Goal: Book appointment/travel/reservation: Book appointment/travel/reservation

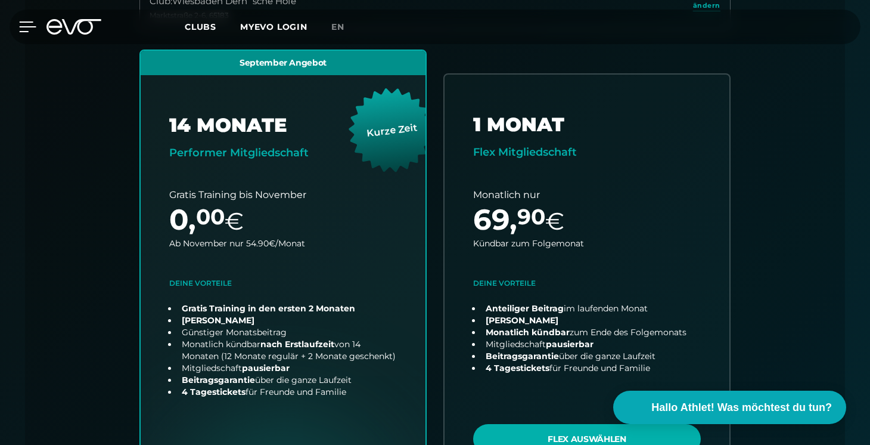
click at [30, 31] on icon at bounding box center [27, 26] width 17 height 11
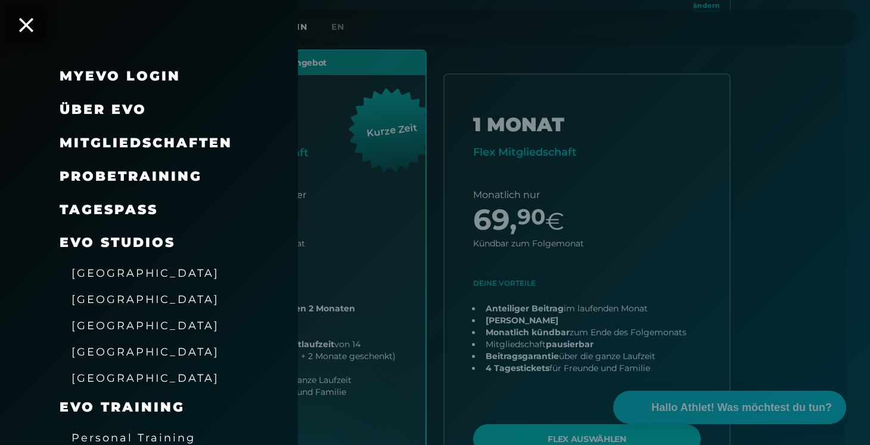
click at [116, 187] on div "Probetraining" at bounding box center [164, 176] width 209 height 33
click at [119, 168] on span "Probetraining" at bounding box center [131, 176] width 142 height 16
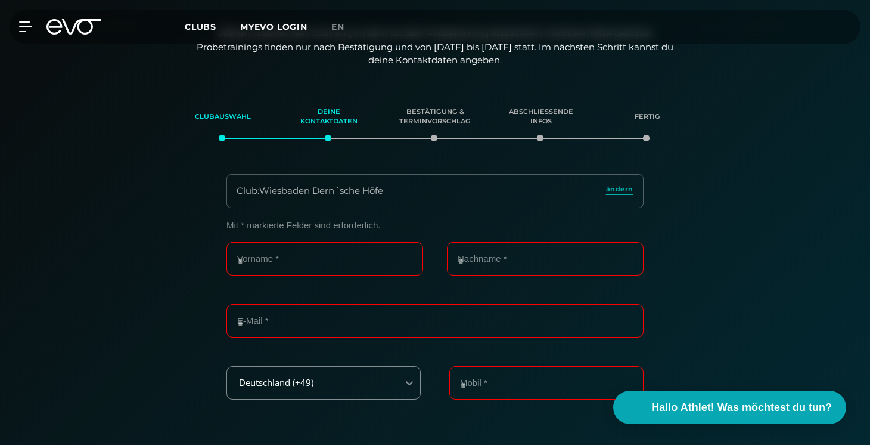
scroll to position [204, 0]
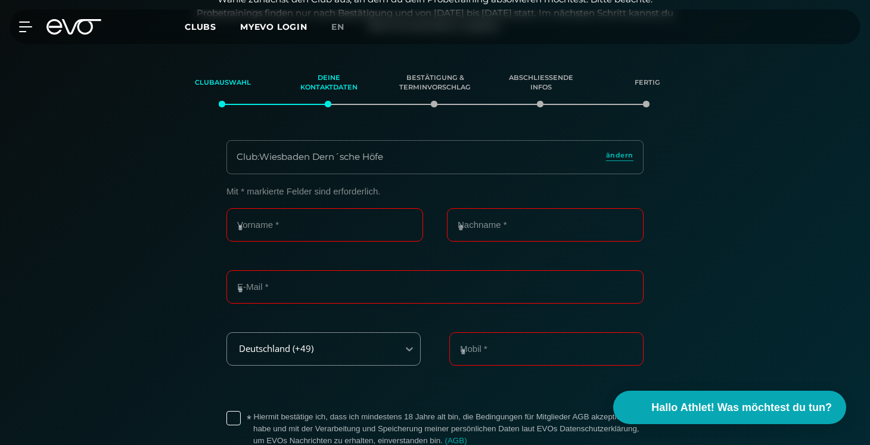
click at [79, 27] on icon at bounding box center [81, 26] width 39 height 15
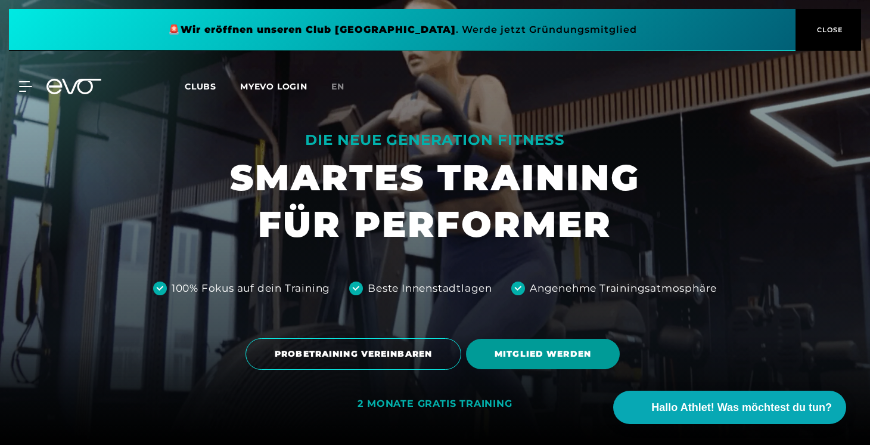
click at [580, 363] on span "MITGLIED WERDEN" at bounding box center [543, 353] width 154 height 30
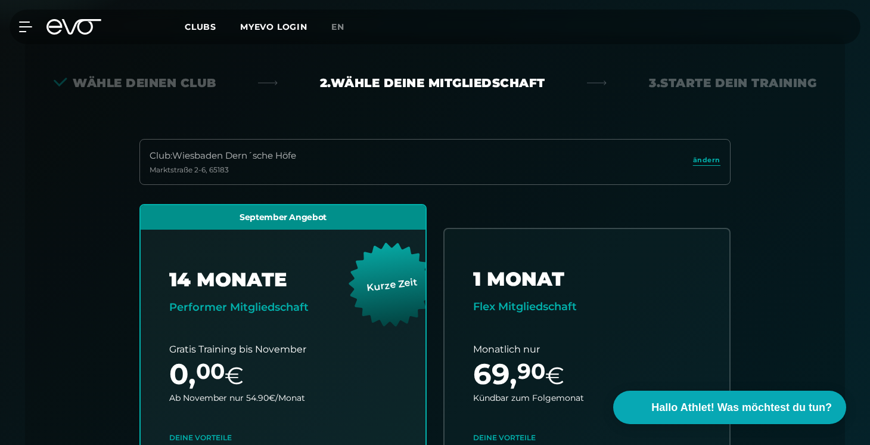
scroll to position [263, 0]
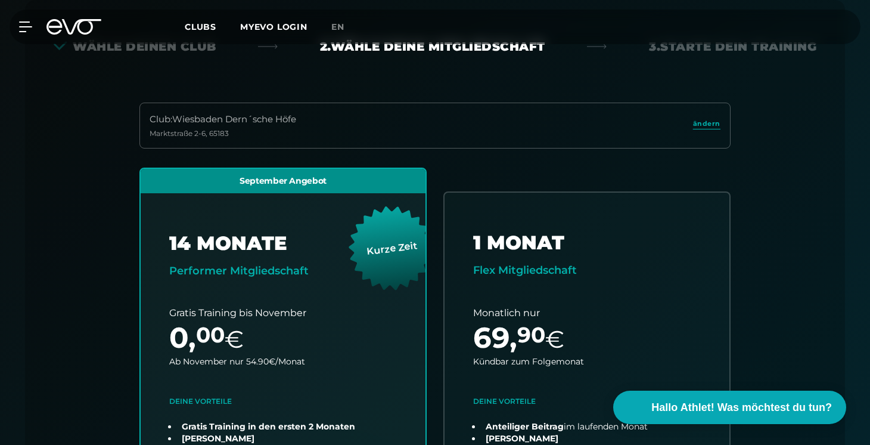
click at [387, 130] on div "Club : Wiesbaden Dern´sche [STREET_ADDRESS]" at bounding box center [434, 125] width 591 height 46
click at [710, 127] on span "ändern" at bounding box center [706, 124] width 27 height 10
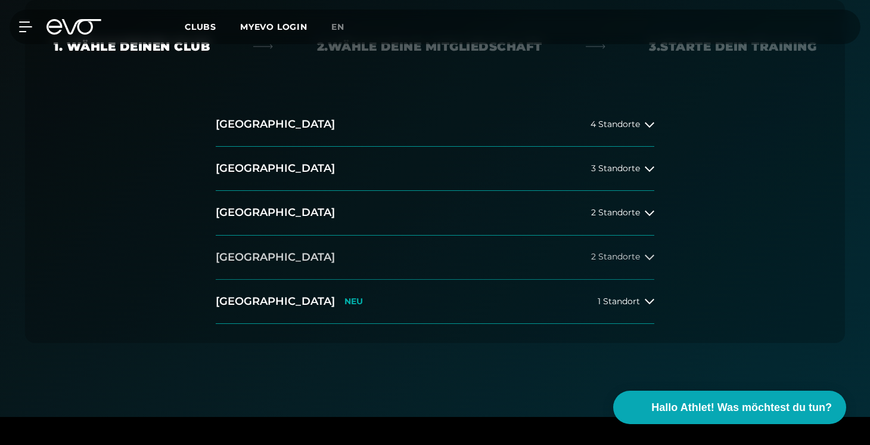
click at [405, 255] on button "[GEOGRAPHIC_DATA] 2 Standorte" at bounding box center [435, 257] width 439 height 44
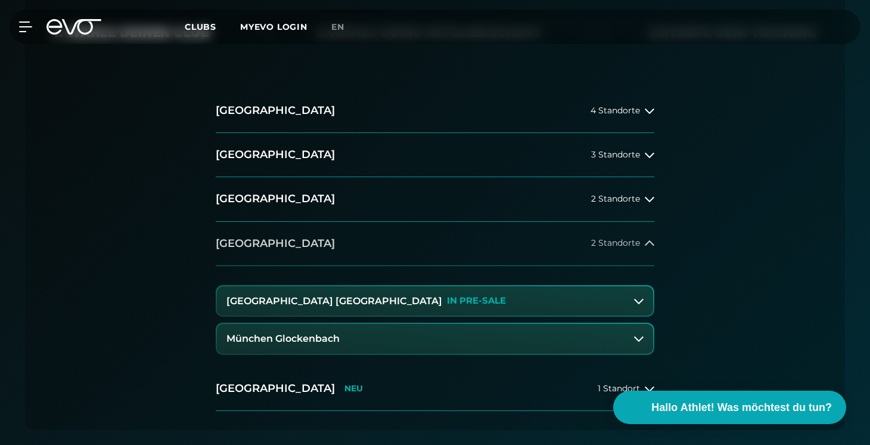
scroll to position [278, 0]
click at [410, 300] on button "[GEOGRAPHIC_DATA] Maxvorstadt IN PRE-SALE" at bounding box center [435, 300] width 436 height 30
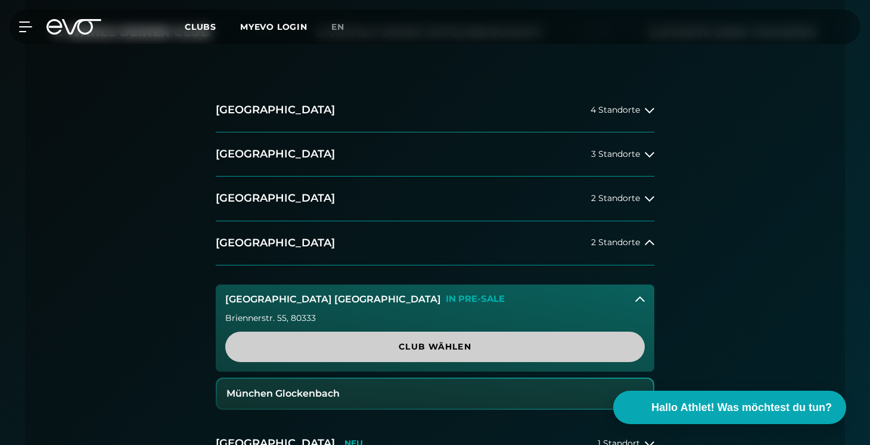
click at [452, 347] on span "Club wählen" at bounding box center [435, 346] width 362 height 13
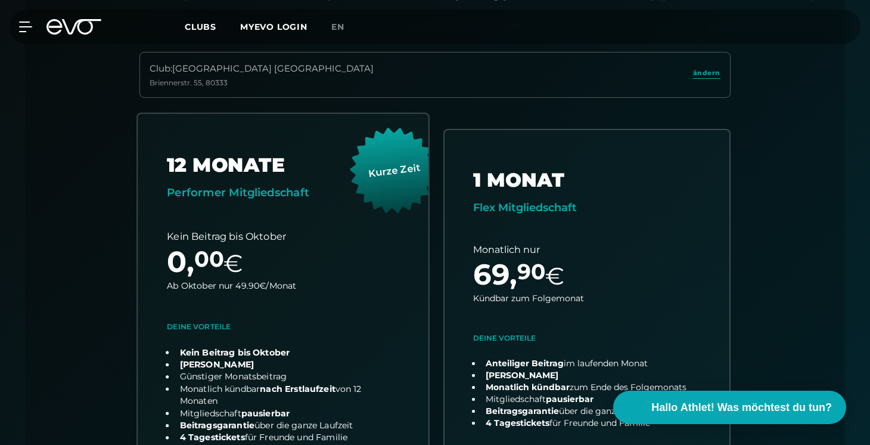
scroll to position [310, 0]
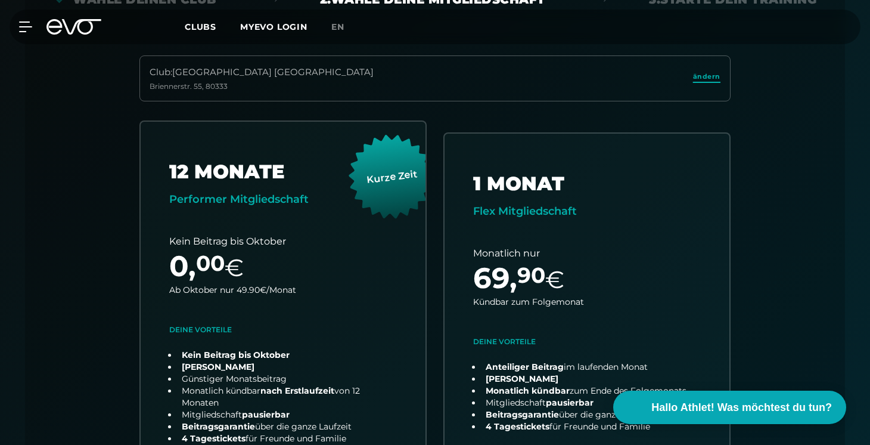
click at [707, 76] on span "ändern" at bounding box center [706, 77] width 27 height 10
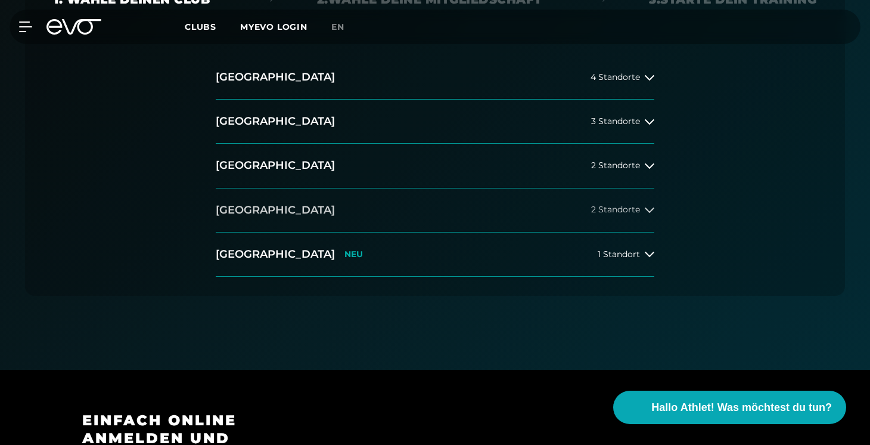
click at [330, 207] on button "[GEOGRAPHIC_DATA] 2 Standorte" at bounding box center [435, 210] width 439 height 44
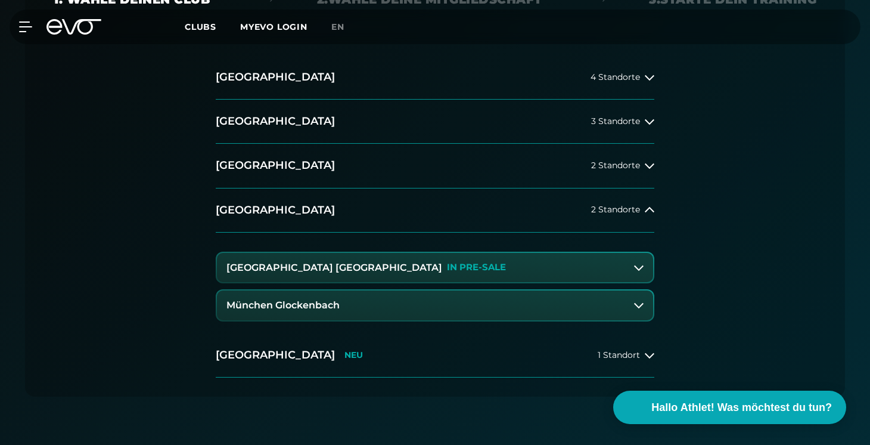
click at [313, 312] on button "München Glockenbach" at bounding box center [435, 305] width 436 height 30
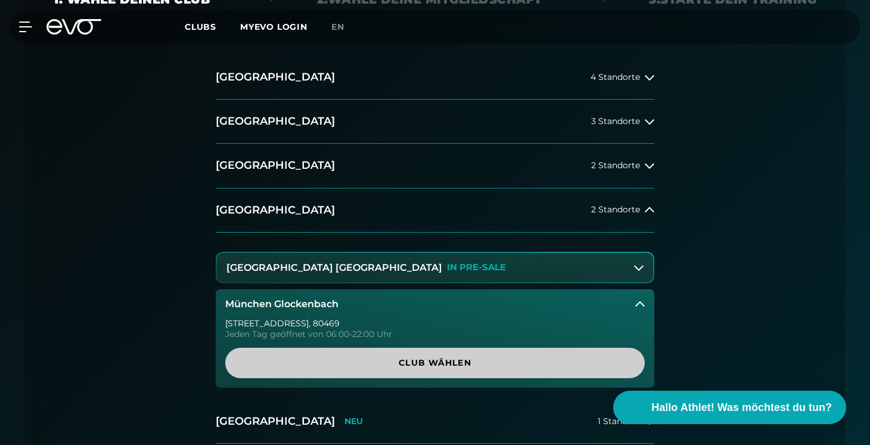
click at [387, 355] on span "Club wählen" at bounding box center [435, 362] width 420 height 30
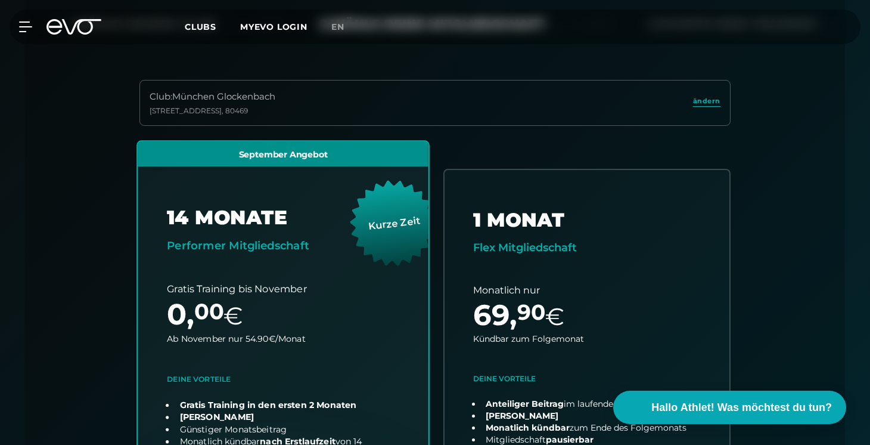
scroll to position [282, 0]
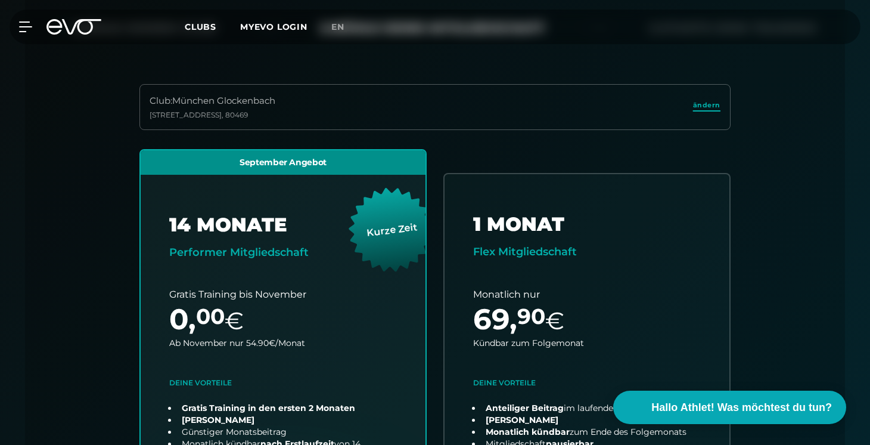
click at [698, 106] on span "ändern" at bounding box center [706, 105] width 27 height 10
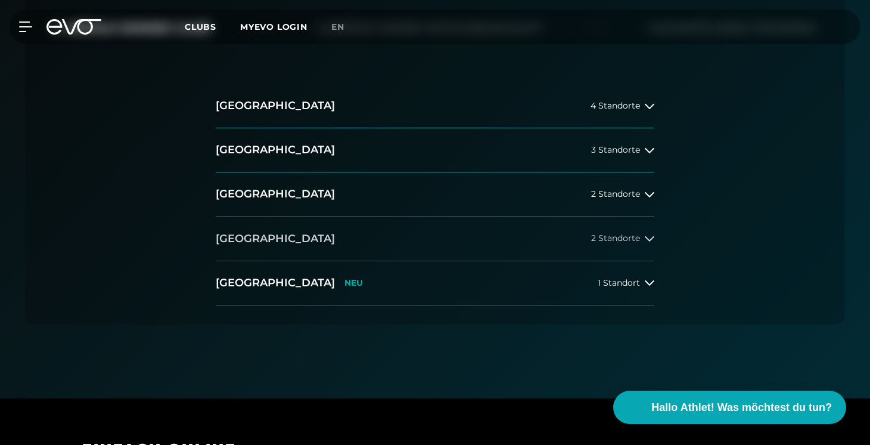
click at [259, 228] on button "[GEOGRAPHIC_DATA] 2 Standorte" at bounding box center [435, 239] width 439 height 44
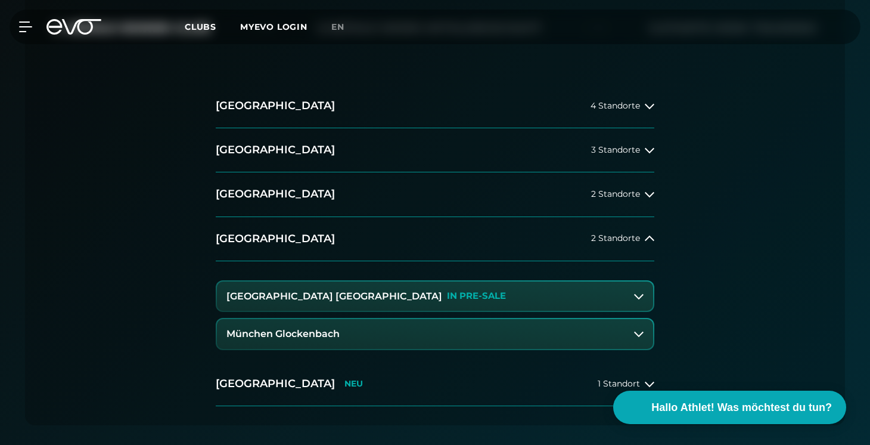
click at [318, 293] on h3 "[GEOGRAPHIC_DATA] [GEOGRAPHIC_DATA]" at bounding box center [334, 296] width 216 height 11
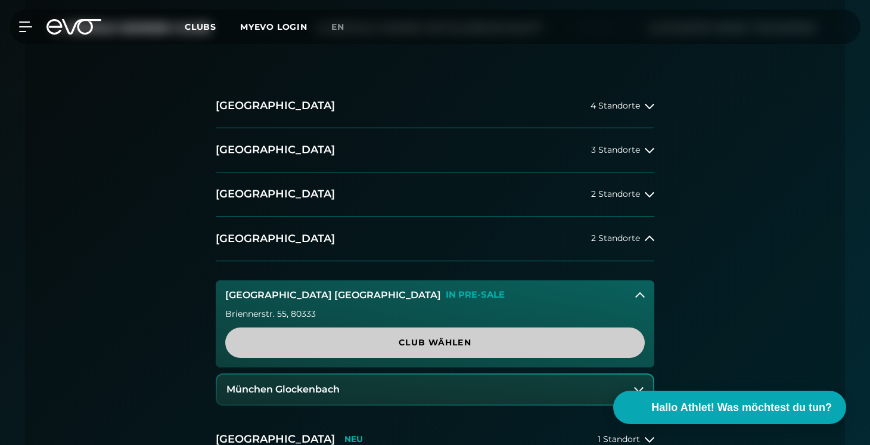
click at [381, 340] on span "Club wählen" at bounding box center [435, 342] width 362 height 13
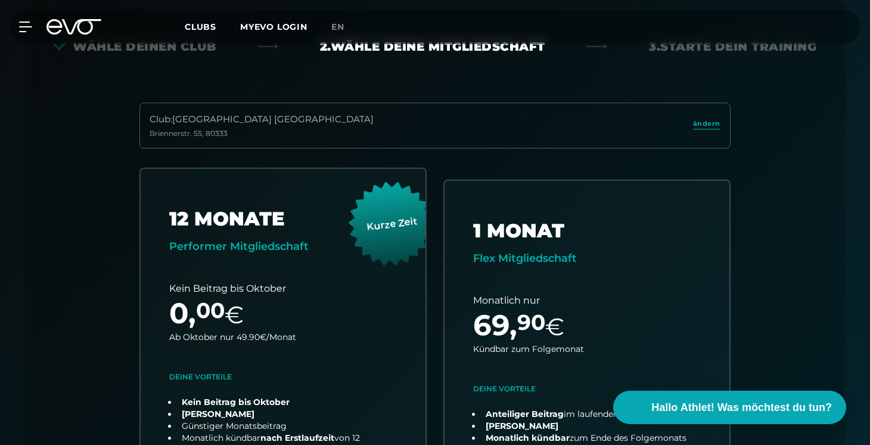
click at [421, 108] on div "Club : München Maxvorstadt Briennerstr. 55 , 80333 ändern" at bounding box center [434, 125] width 591 height 46
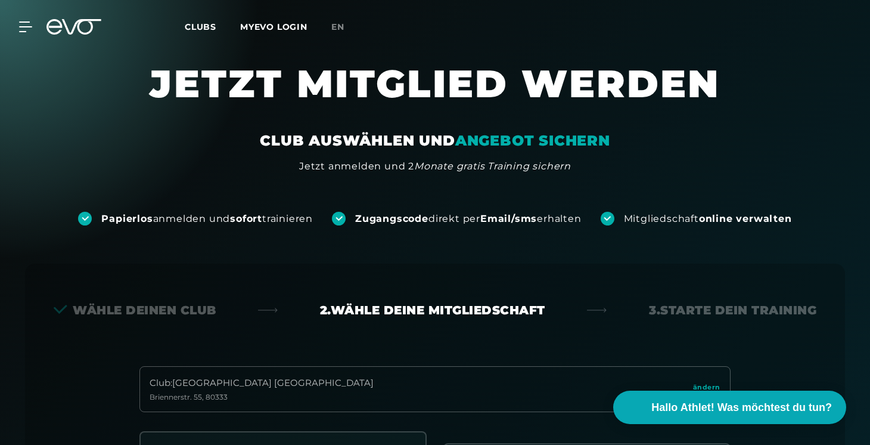
scroll to position [0, 0]
click at [56, 25] on icon at bounding box center [73, 26] width 55 height 15
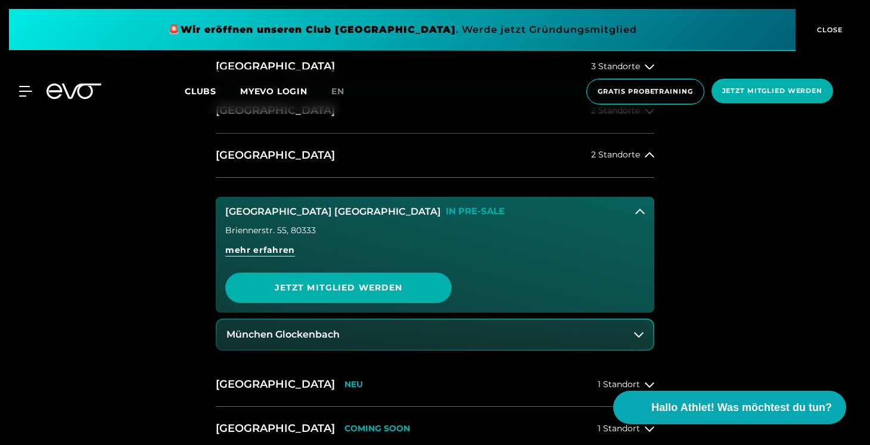
scroll to position [555, 0]
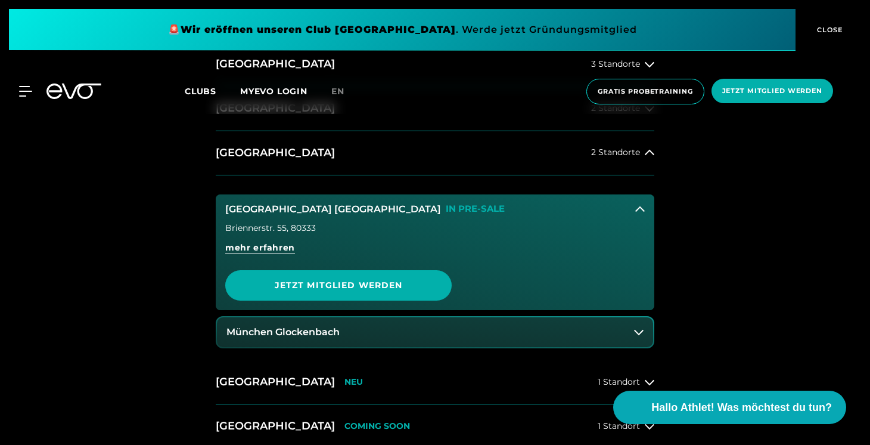
click at [372, 333] on button "München Glockenbach" at bounding box center [435, 332] width 436 height 30
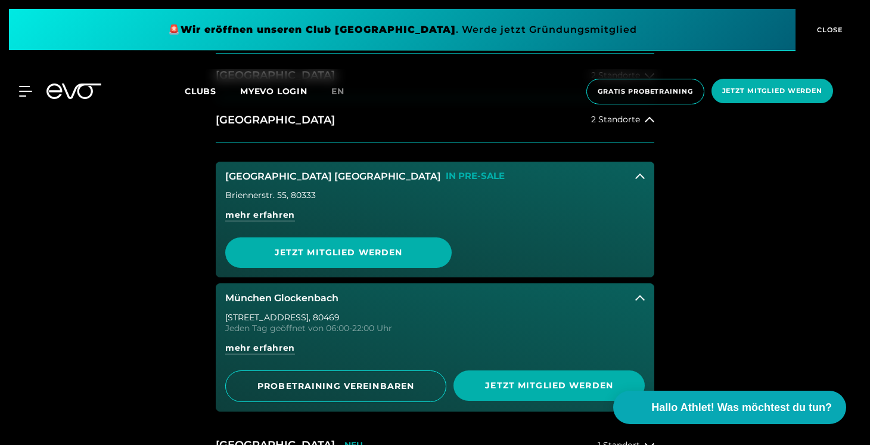
scroll to position [588, 0]
click at [285, 215] on span "mehr erfahren" at bounding box center [260, 215] width 70 height 13
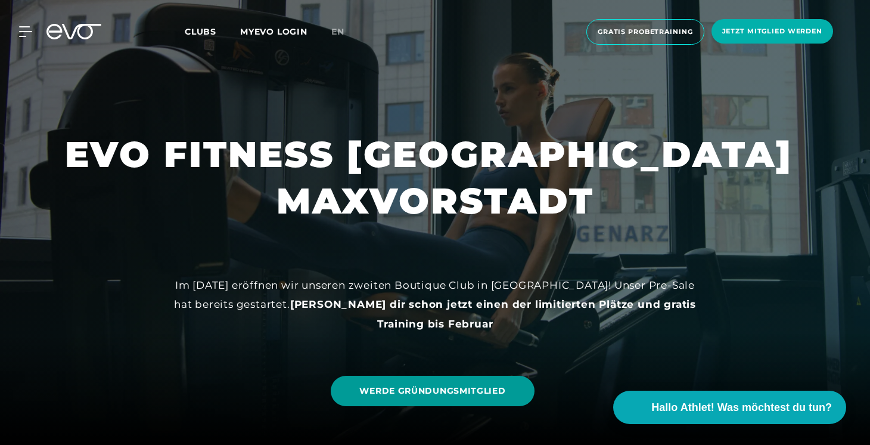
click at [442, 394] on span "WERDE GRÜNDUNGSMITGLIED" at bounding box center [432, 390] width 146 height 13
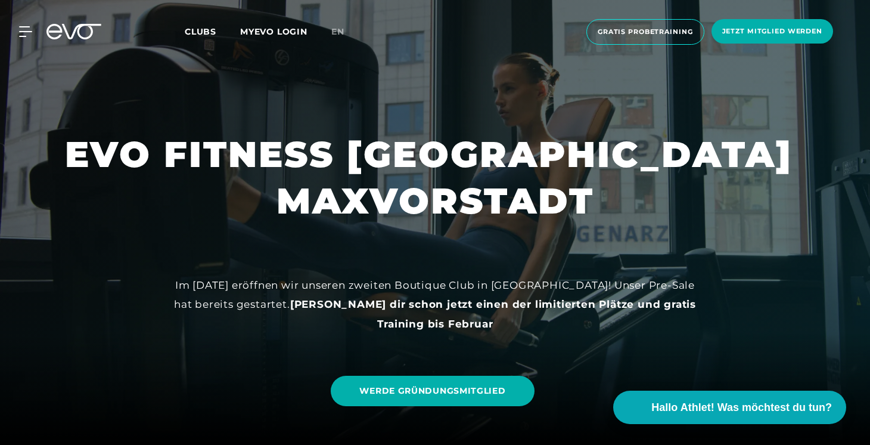
click at [80, 35] on icon at bounding box center [81, 31] width 39 height 15
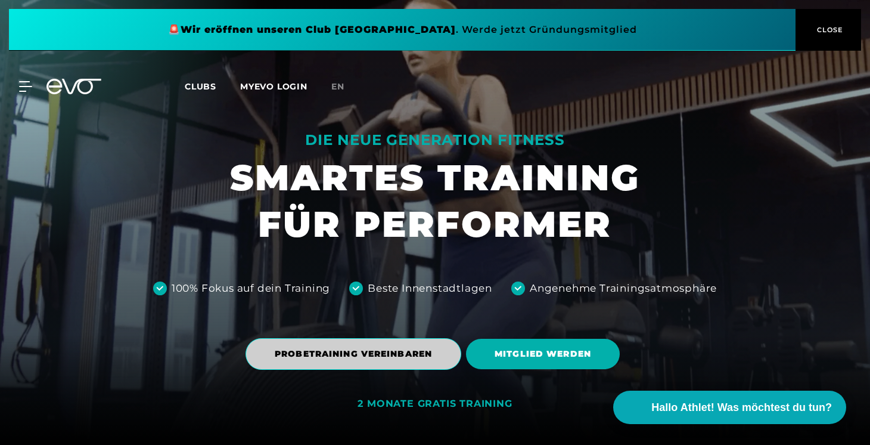
click at [369, 358] on span "PROBETRAINING VEREINBAREN" at bounding box center [353, 353] width 157 height 13
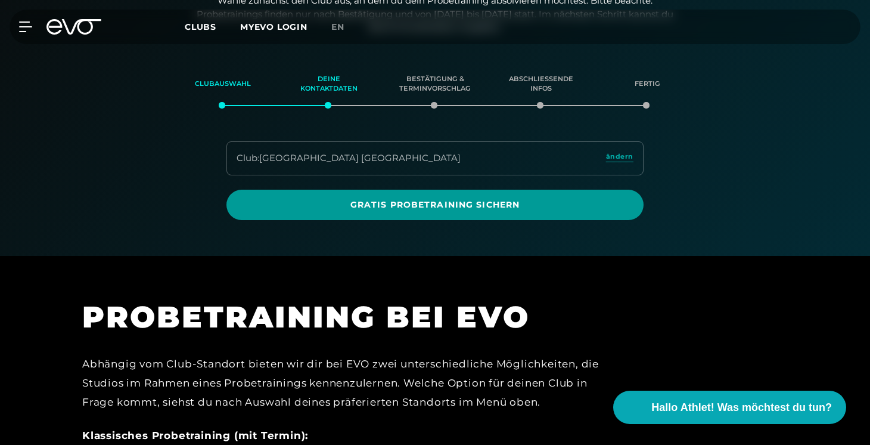
scroll to position [204, 0]
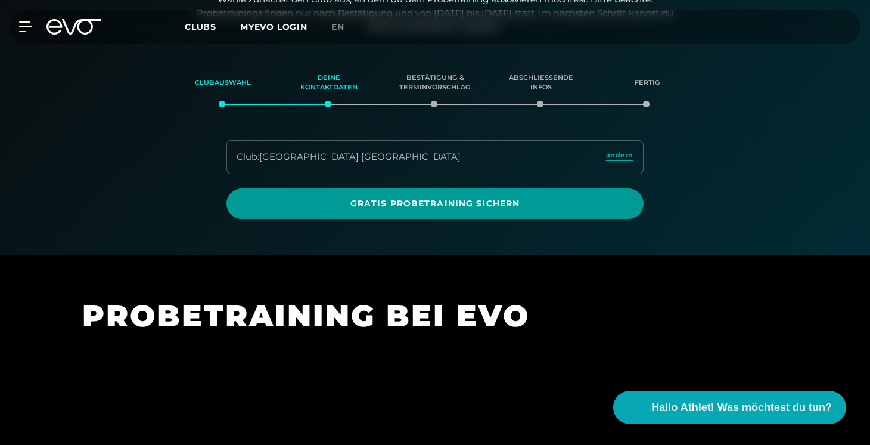
click at [515, 192] on span "Gratis Probetraining sichern" at bounding box center [434, 203] width 417 height 30
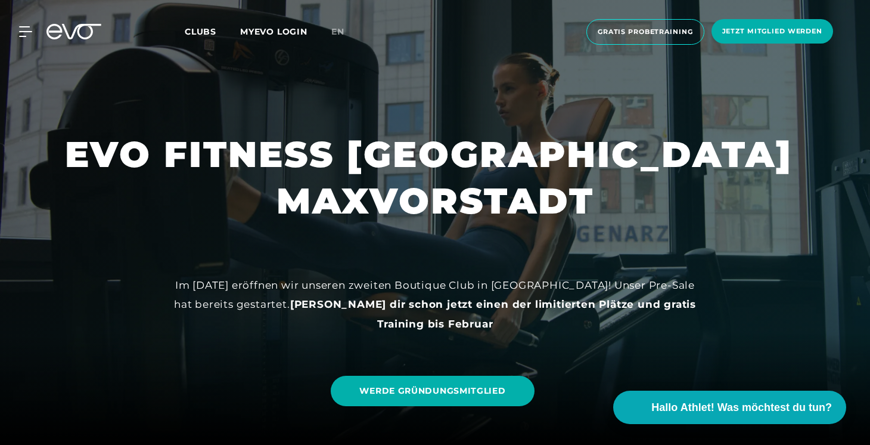
click at [88, 44] on div "MyEVO Login Über EVO Mitgliedschaften Probetraining TAGESPASS EVO Studios [GEOG…" at bounding box center [434, 32] width 865 height 45
click at [86, 38] on icon at bounding box center [81, 31] width 39 height 15
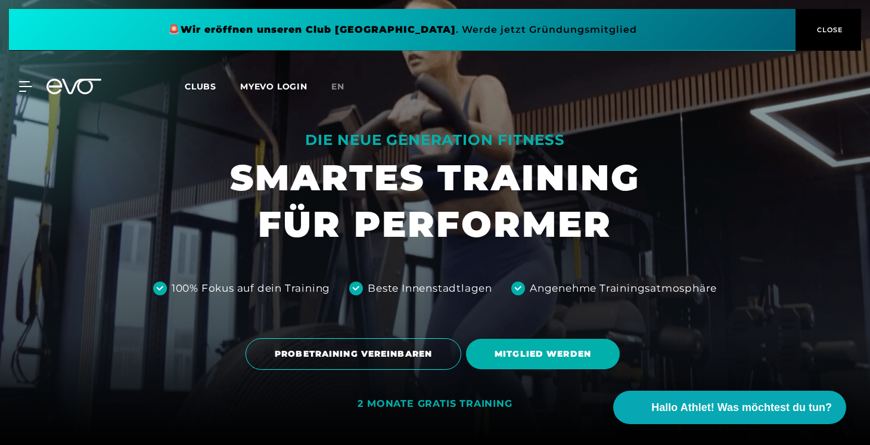
click at [188, 88] on span "Clubs" at bounding box center [201, 86] width 32 height 11
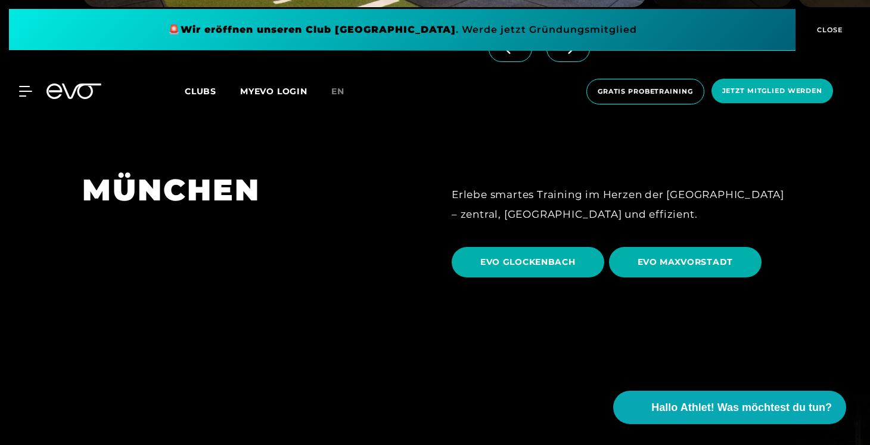
scroll to position [3120, 0]
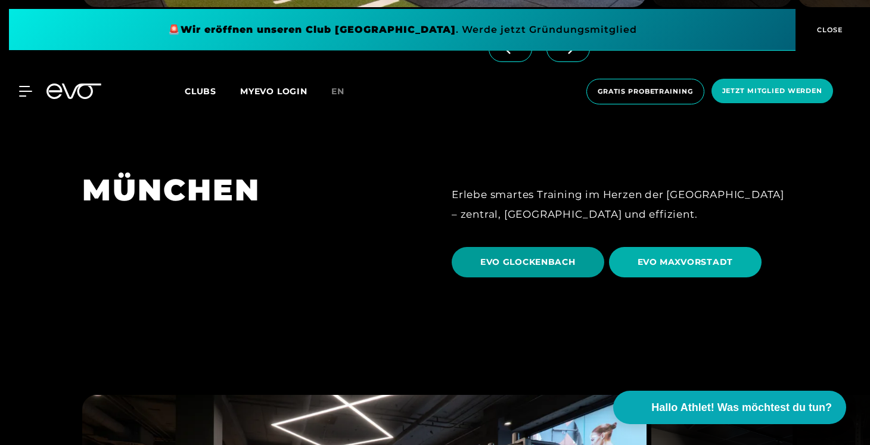
click at [555, 256] on span "EVO GLOCKENBACH" at bounding box center [527, 262] width 95 height 13
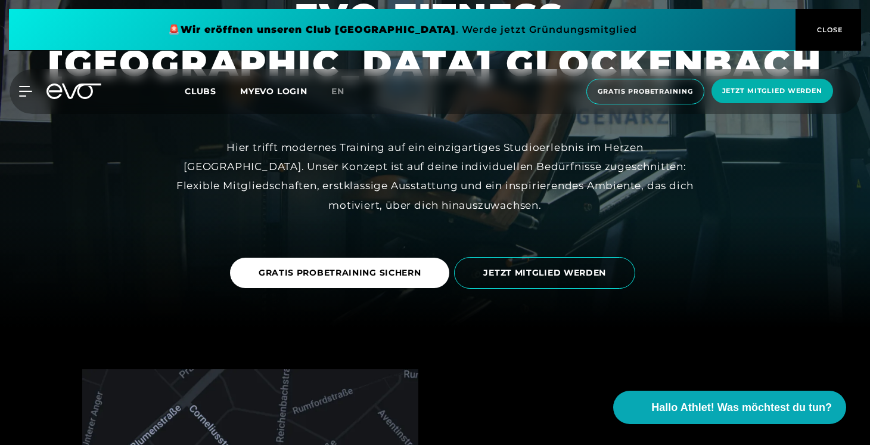
scroll to position [118, 0]
click at [406, 255] on link "GRATIS PROBETRAINING SICHERN" at bounding box center [342, 272] width 225 height 48
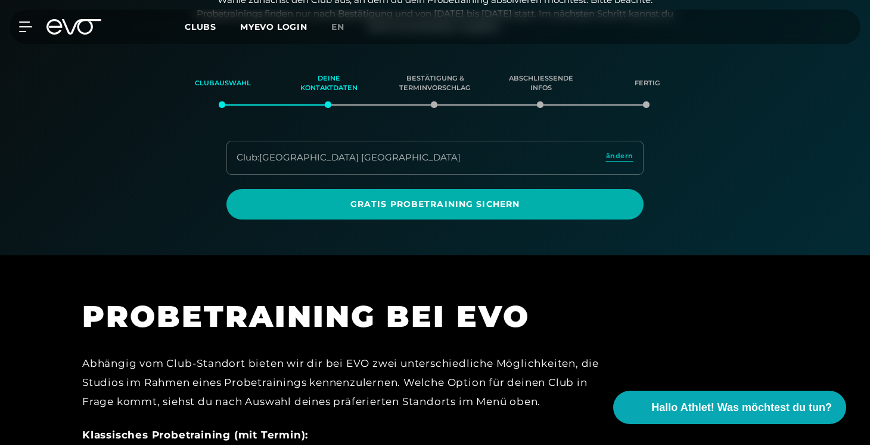
scroll to position [204, 0]
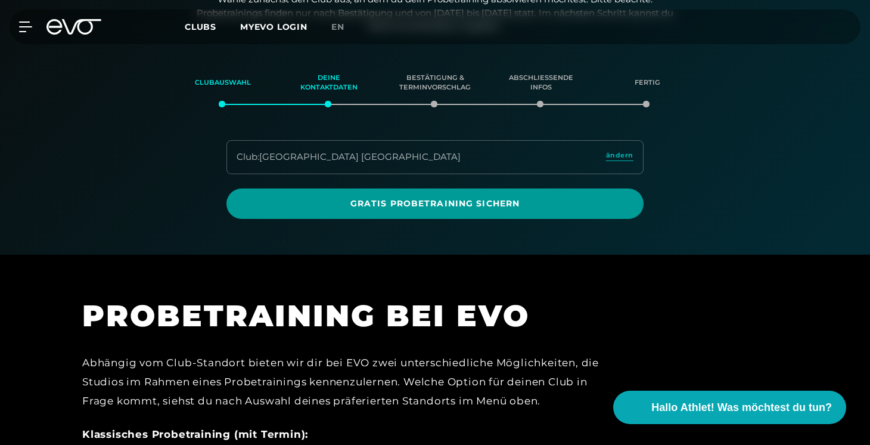
click at [431, 213] on span "Gratis Probetraining sichern" at bounding box center [434, 203] width 417 height 30
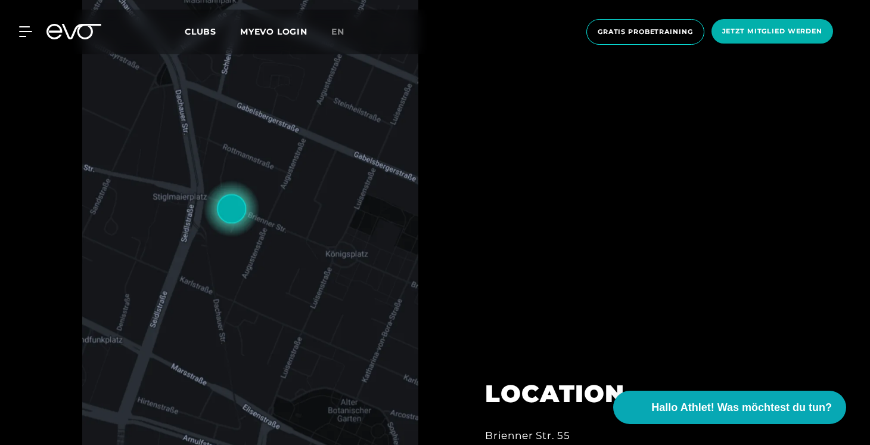
scroll to position [643, 0]
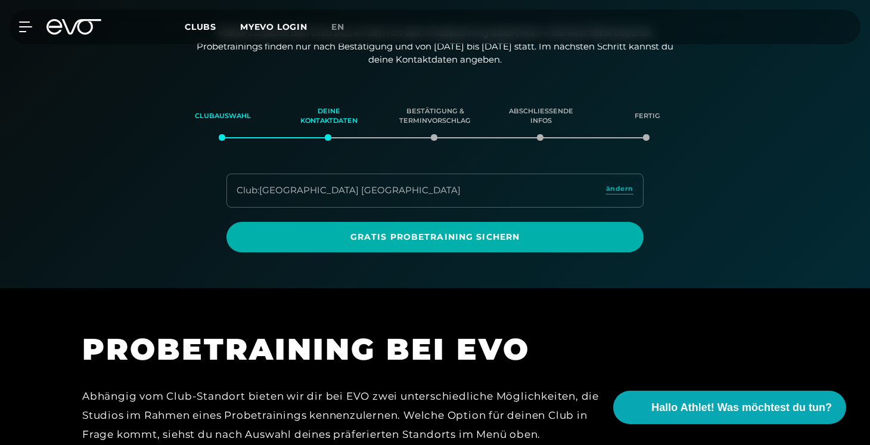
scroll to position [158, 0]
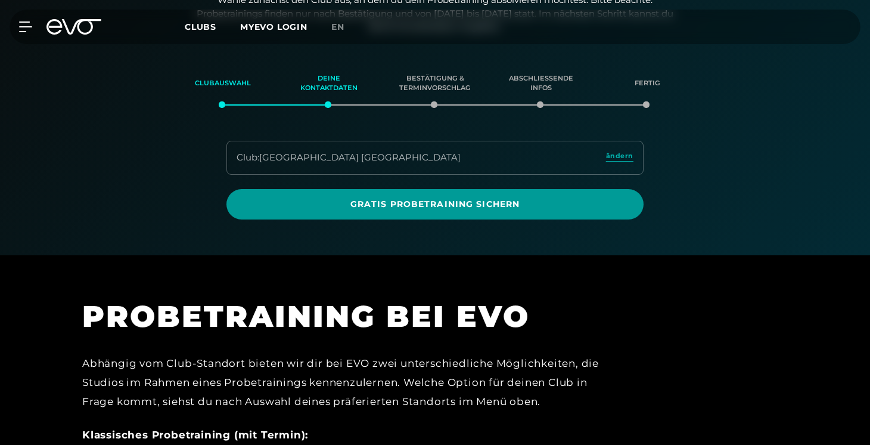
click at [502, 207] on span "Gratis Probetraining sichern" at bounding box center [435, 204] width 360 height 13
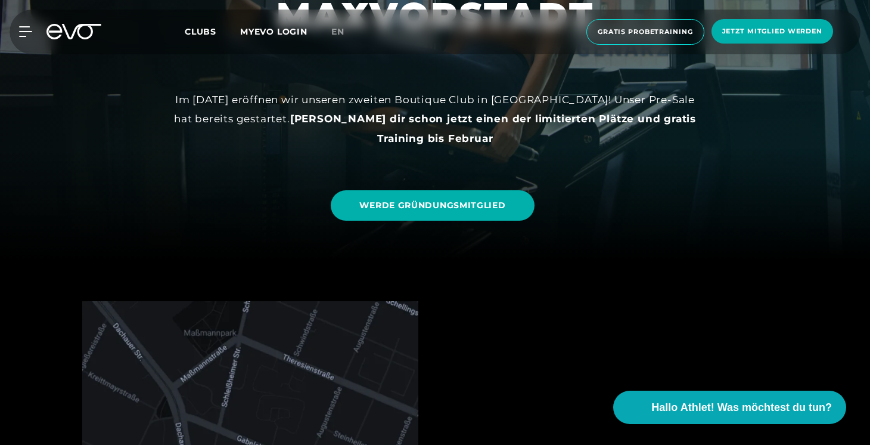
scroll to position [173, 0]
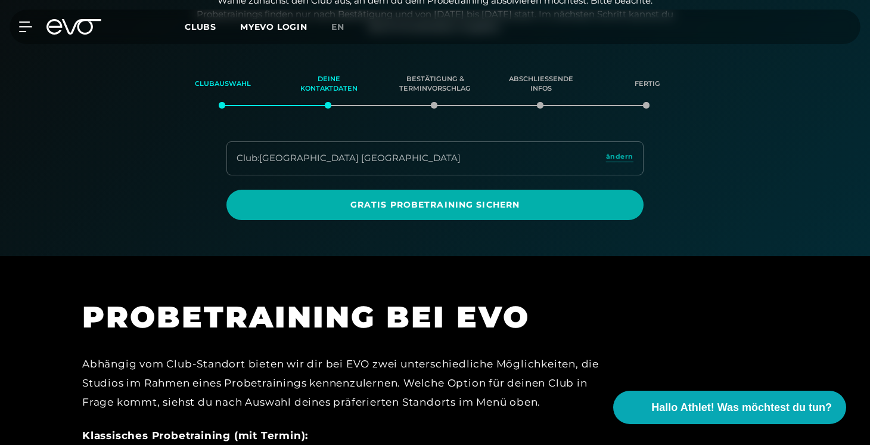
scroll to position [204, 0]
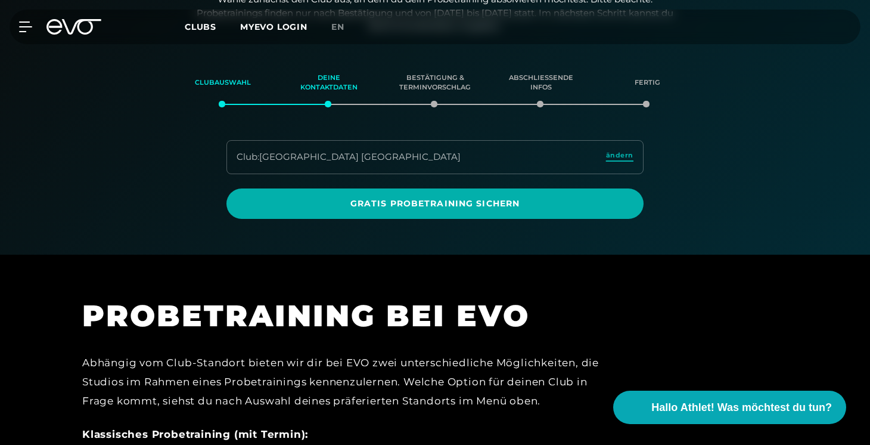
click at [623, 154] on span "ändern" at bounding box center [619, 155] width 27 height 10
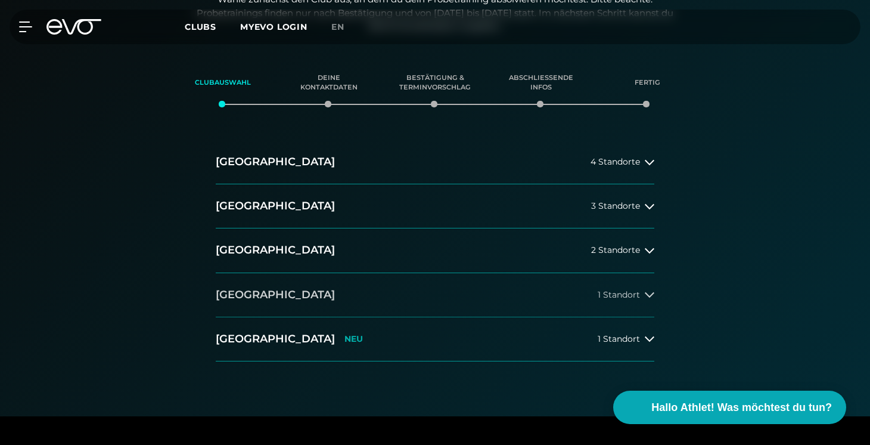
click at [315, 293] on button "München 1 Standort" at bounding box center [435, 295] width 439 height 44
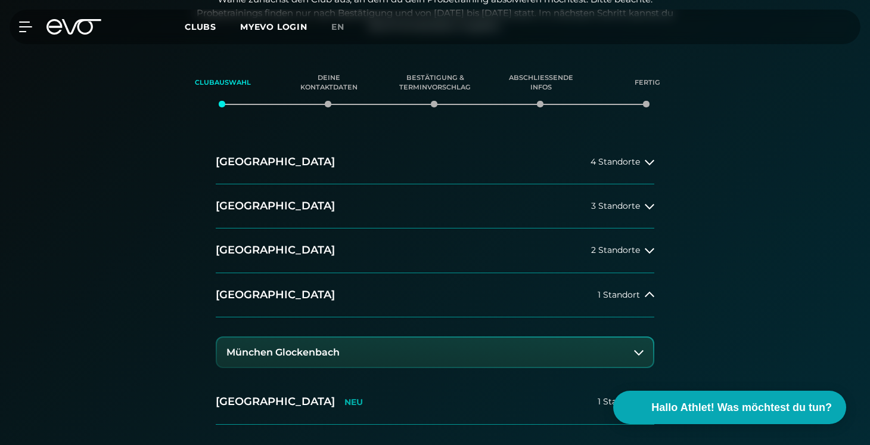
click at [334, 353] on h3 "München Glockenbach" at bounding box center [282, 352] width 113 height 11
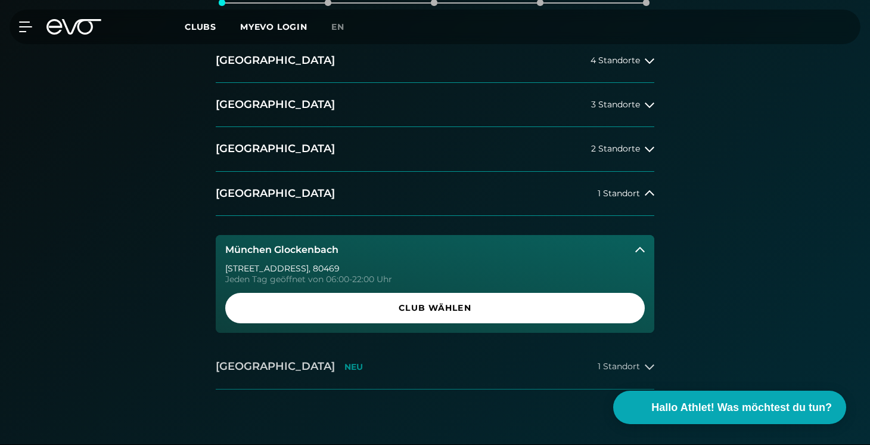
scroll to position [305, 0]
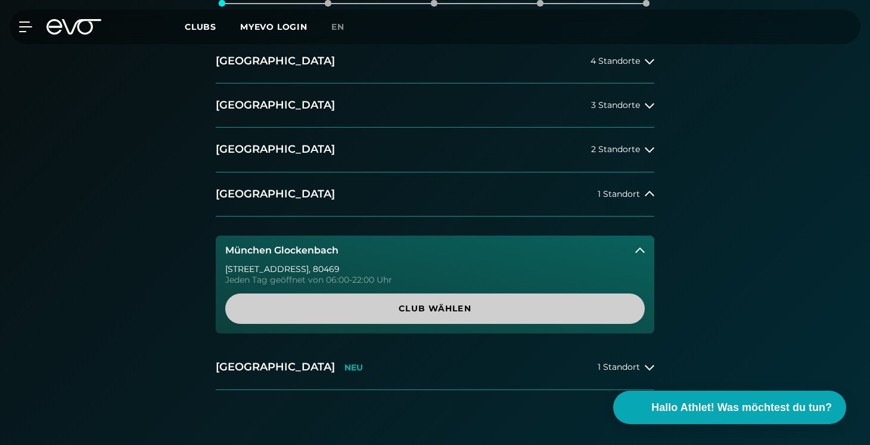
click at [412, 306] on span "Club wählen" at bounding box center [435, 308] width 362 height 13
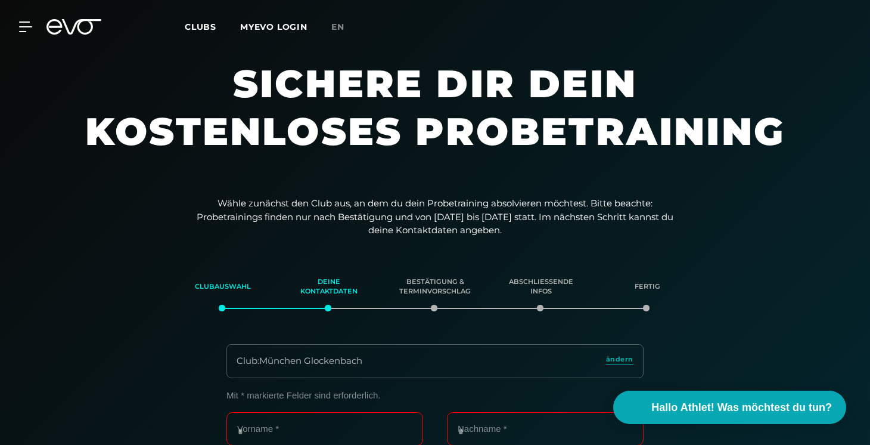
scroll to position [0, 0]
click at [79, 32] on icon at bounding box center [73, 26] width 55 height 15
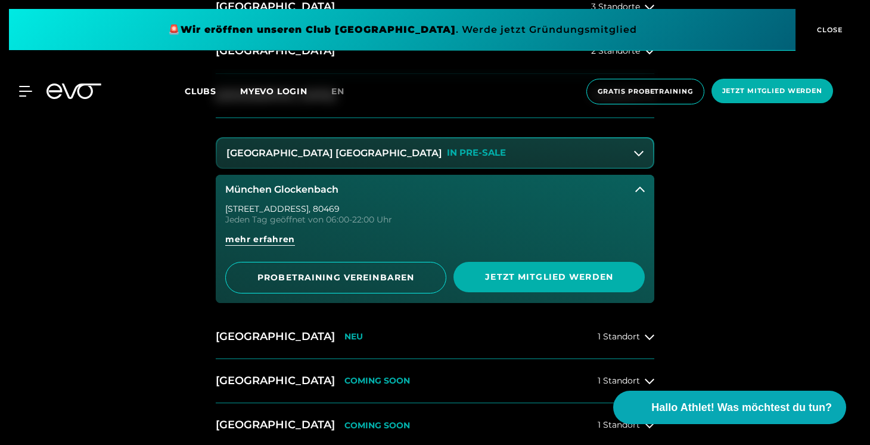
scroll to position [614, 0]
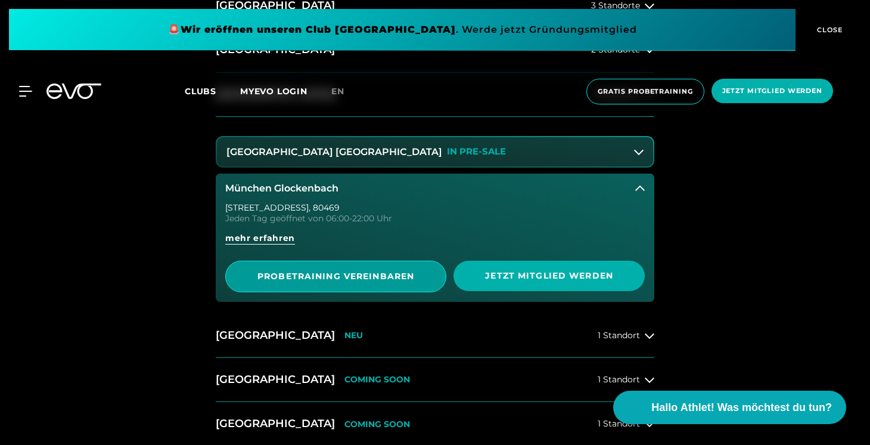
click at [371, 281] on span "PROBETRAINING VEREINBAREN" at bounding box center [335, 276] width 221 height 32
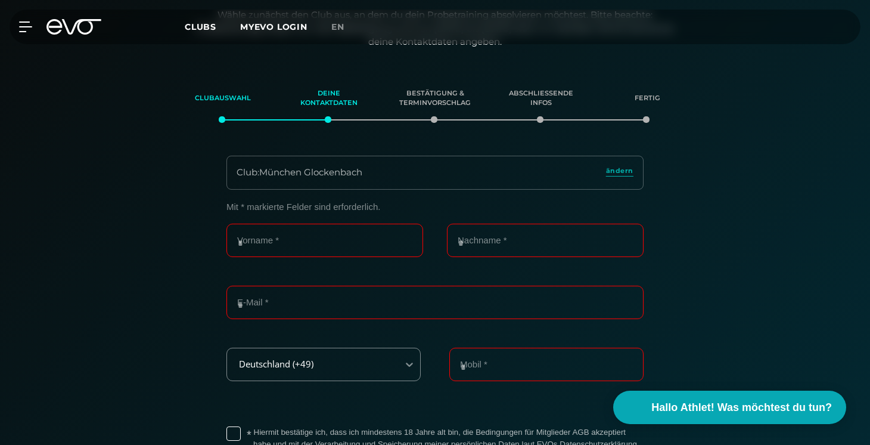
scroll to position [188, 0]
